Goal: Information Seeking & Learning: Find specific fact

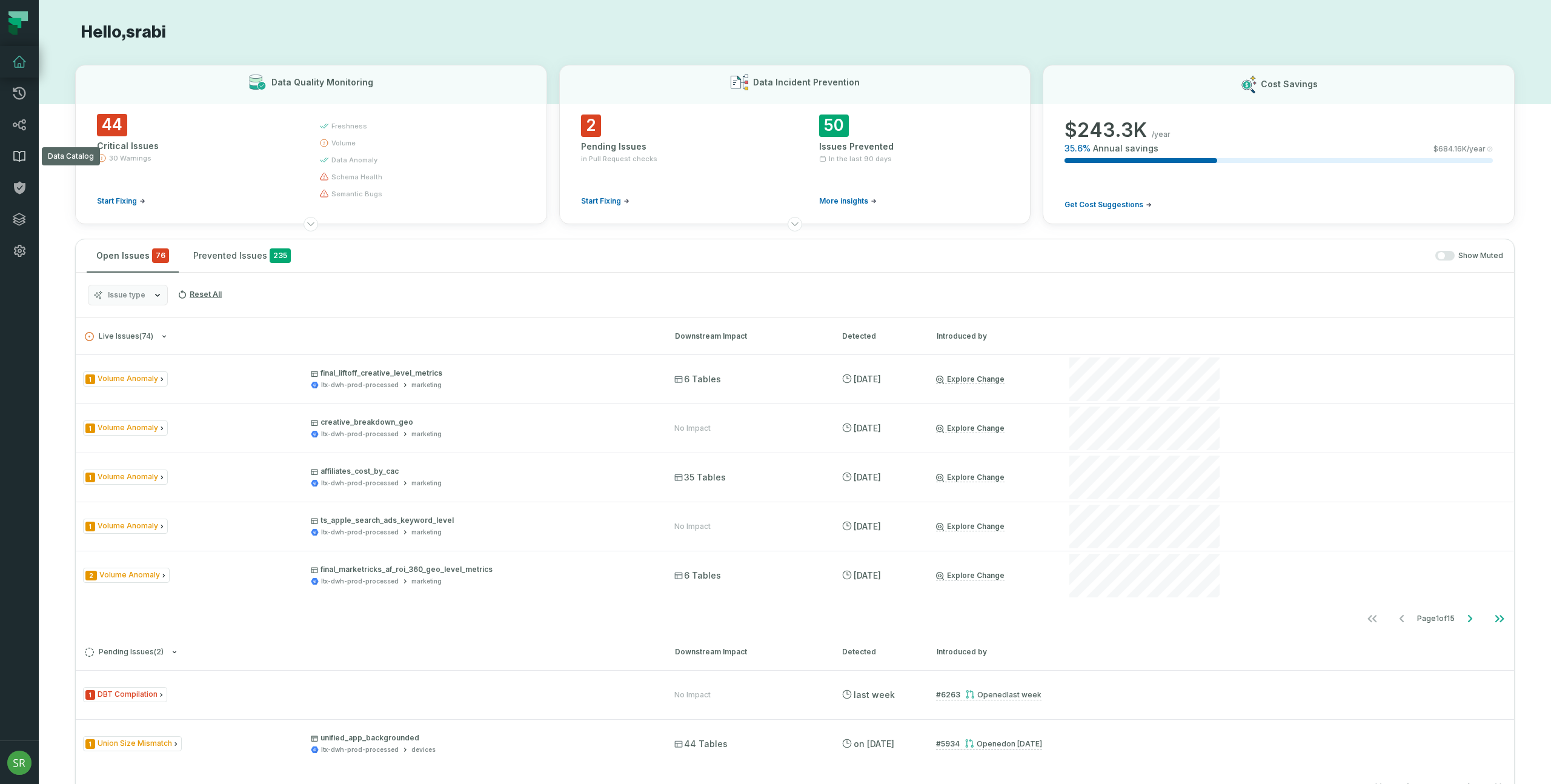
click at [16, 148] on link "Data Catalog" at bounding box center [19, 156] width 39 height 32
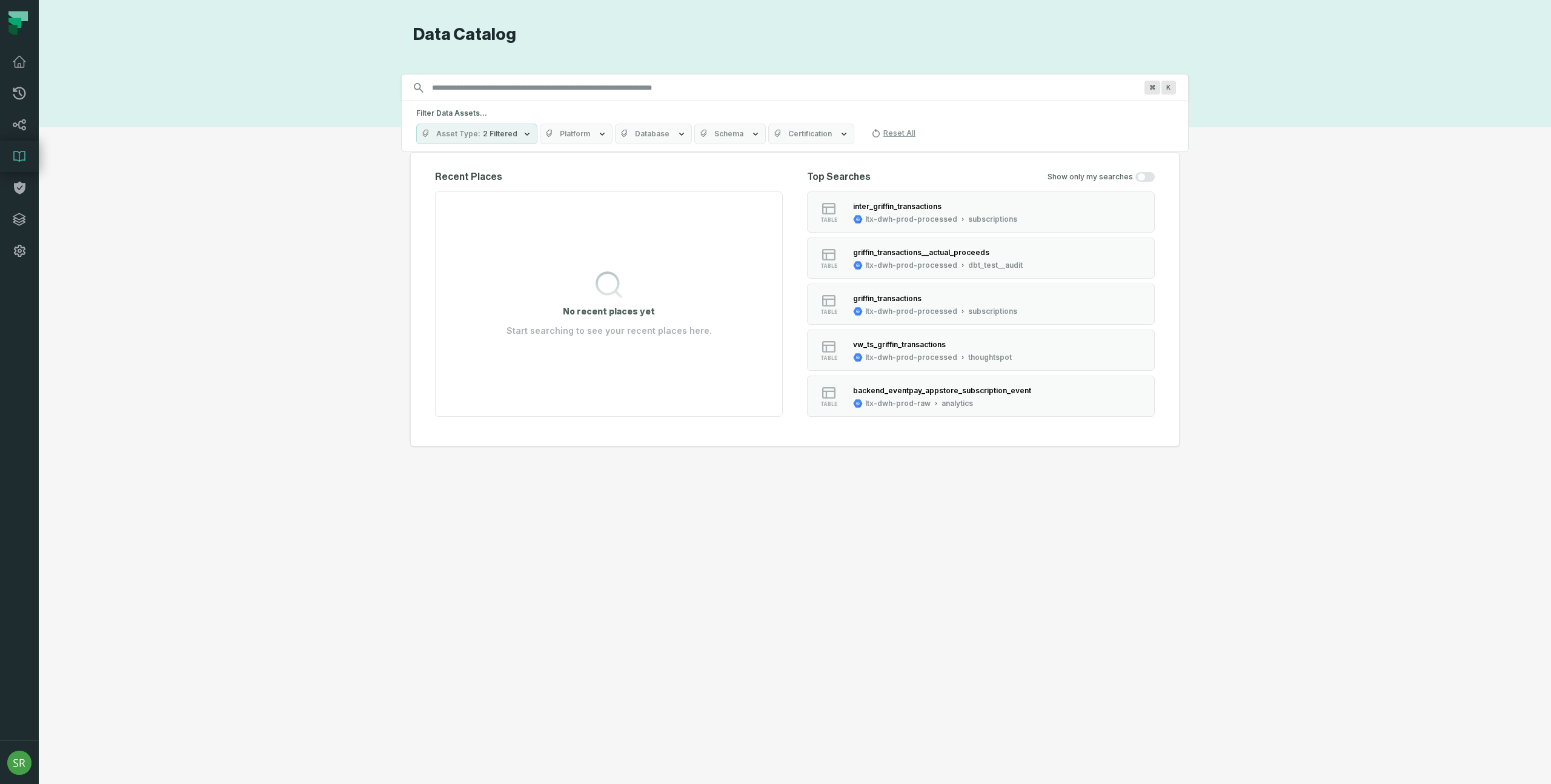
click at [613, 84] on input "Discovery Provider cmdk menu" at bounding box center [784, 88] width 719 height 19
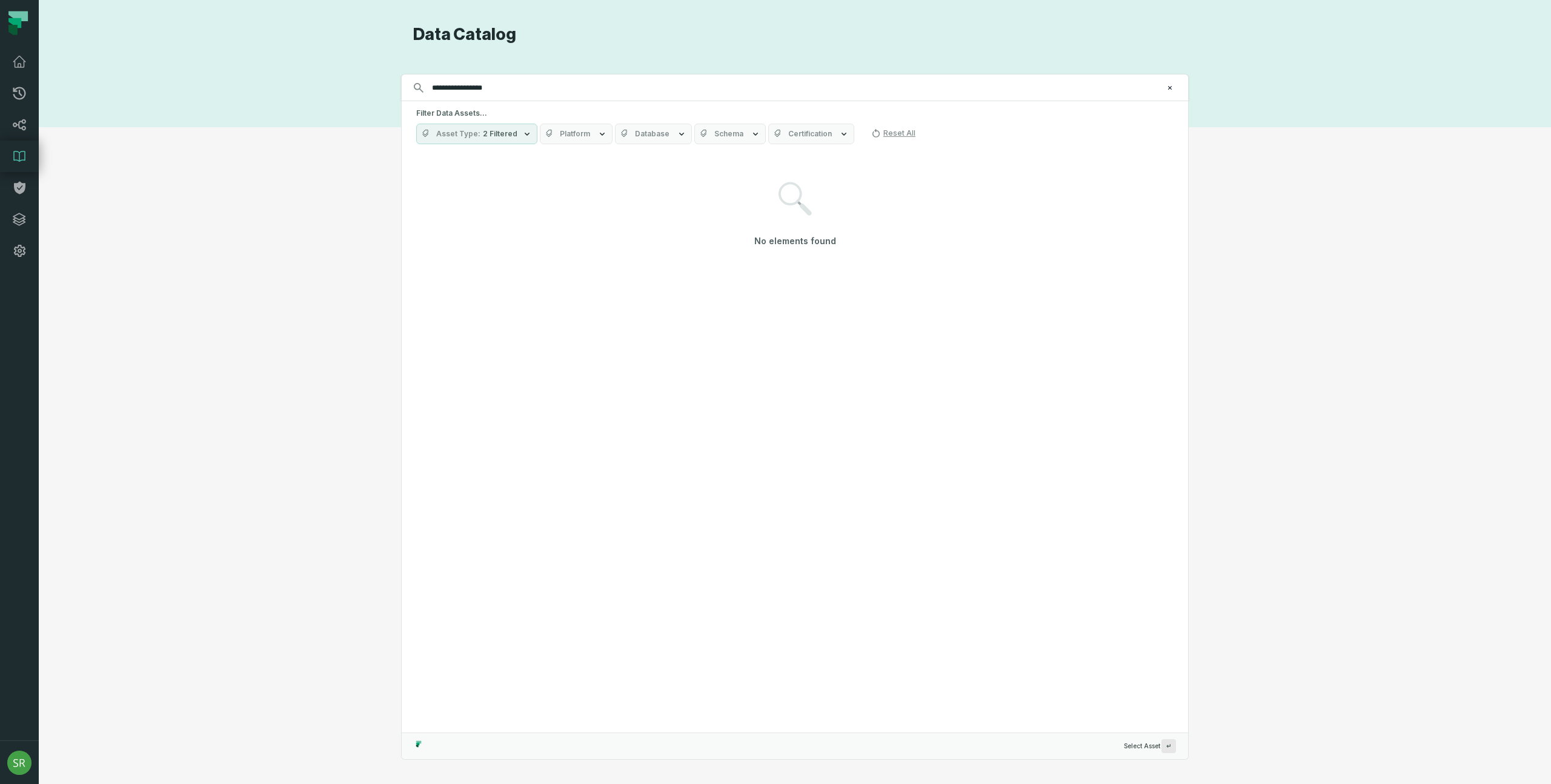
type input "**********"
click at [470, 133] on span "Asset Type" at bounding box center [458, 134] width 44 height 10
click at [506, 258] on span "(71,040)" at bounding box center [495, 256] width 30 height 10
click at [434, 258] on button "Column (71,040)" at bounding box center [429, 256] width 10 height 10
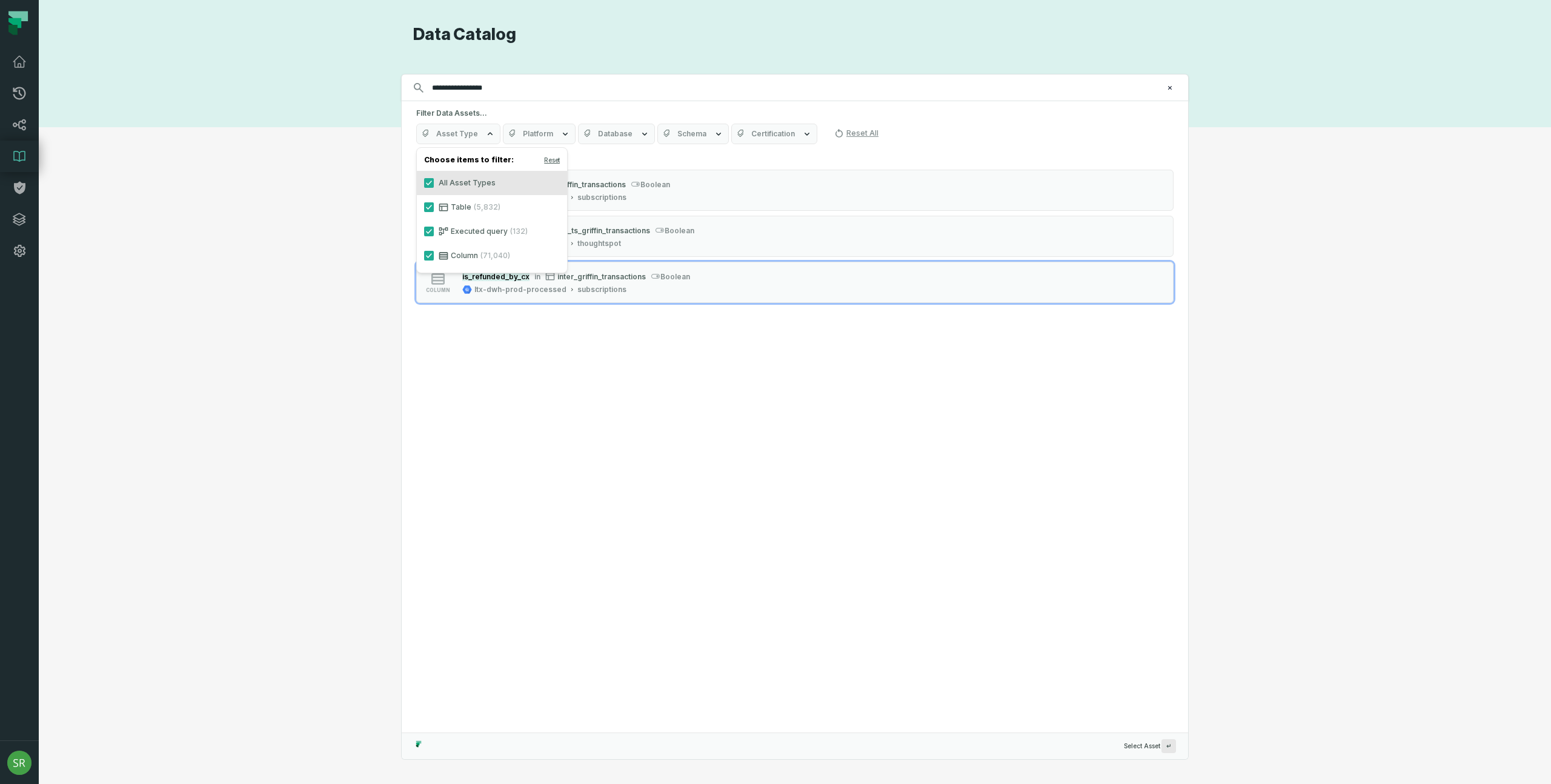
click at [643, 385] on div "3 Data Assets found column is_refunded_by_cx in griffin_transactions boolean lt…" at bounding box center [794, 441] width 786 height 581
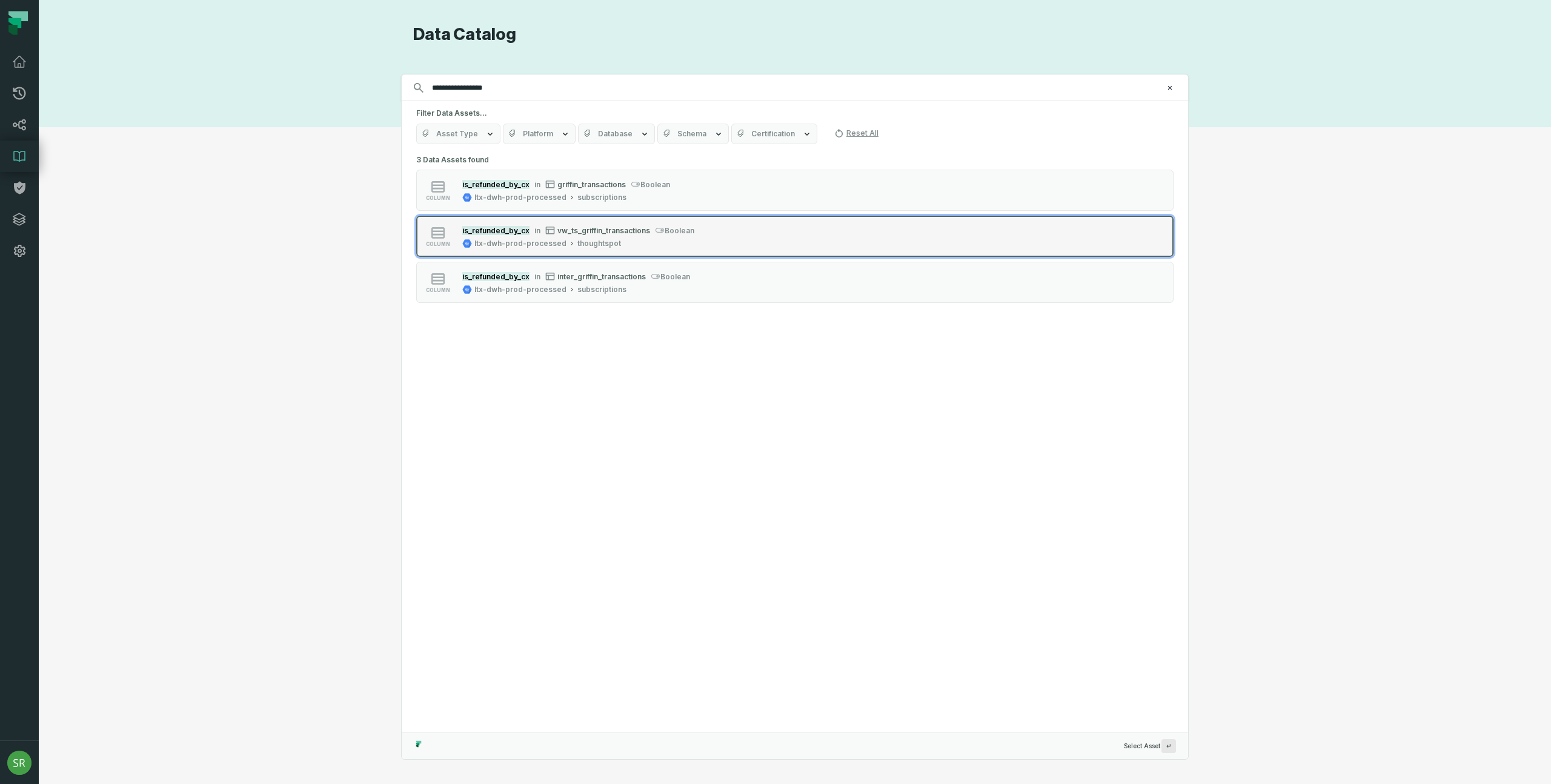
click at [618, 234] on div "is_refunded_by_cx in vw_ts_griffin_transactions boolean" at bounding box center [578, 231] width 232 height 12
